Goal: Check status

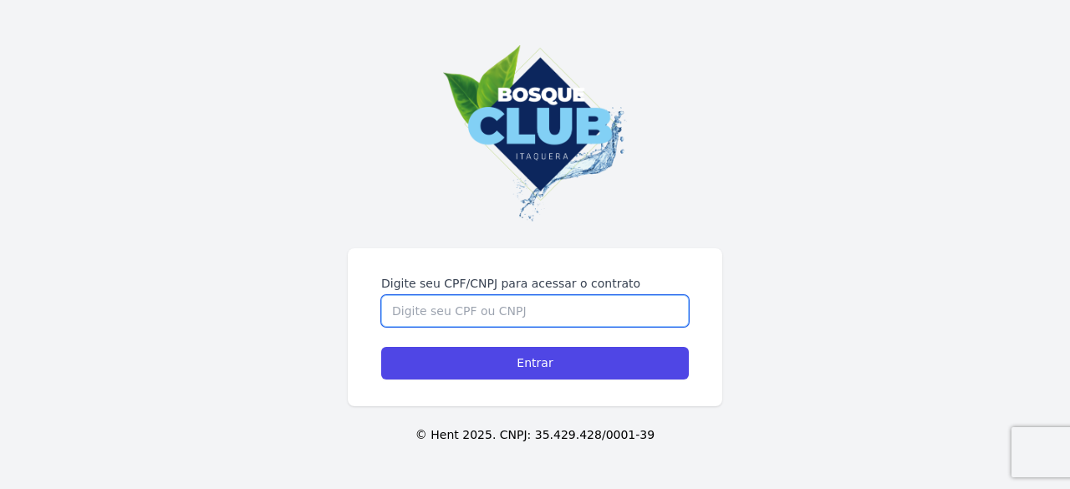
click at [483, 323] on input "Digite seu CPF/CNPJ para acessar o contrato" at bounding box center [535, 311] width 308 height 32
type input "39972175804"
click at [381, 347] on input "Entrar" at bounding box center [535, 363] width 308 height 33
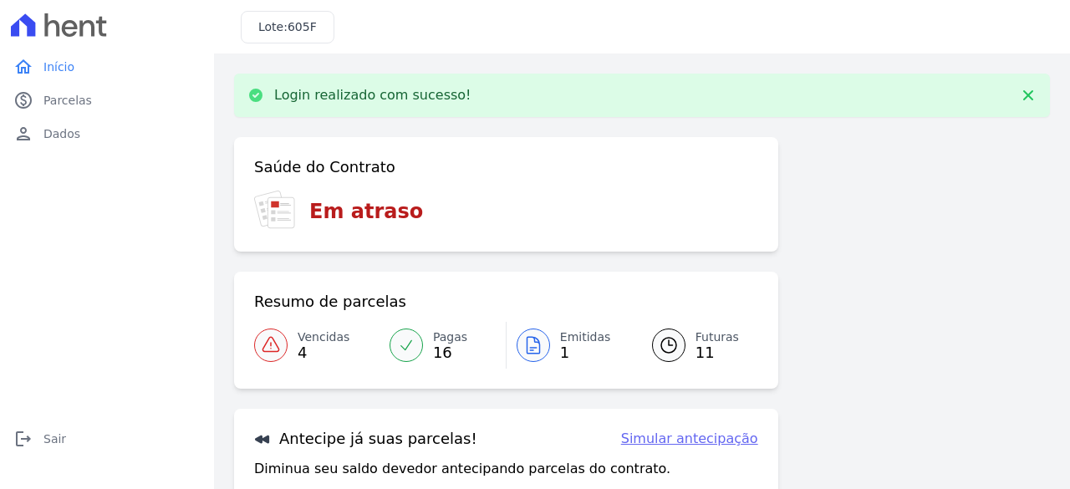
click at [309, 339] on span "Vencidas" at bounding box center [324, 338] width 52 height 18
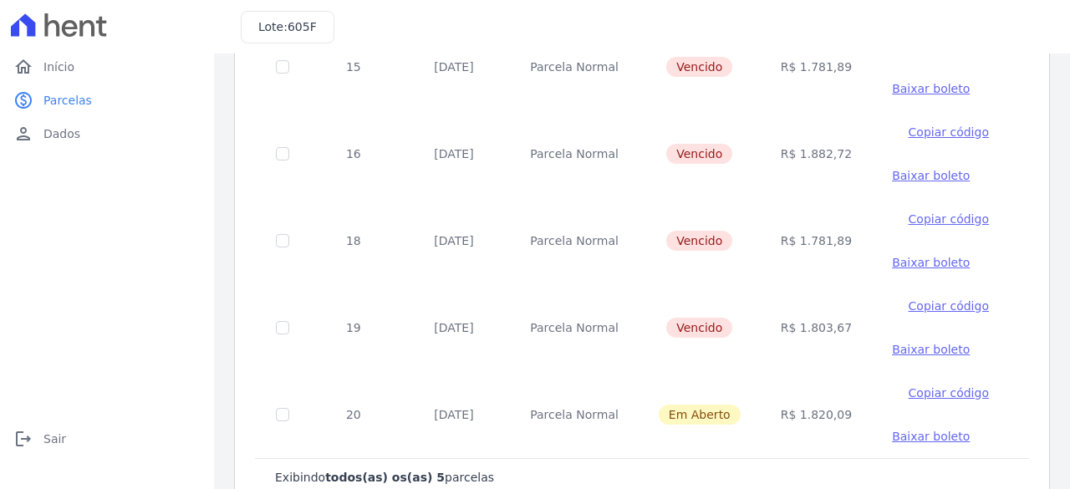
scroll to position [201, 0]
